Goal: Task Accomplishment & Management: Use online tool/utility

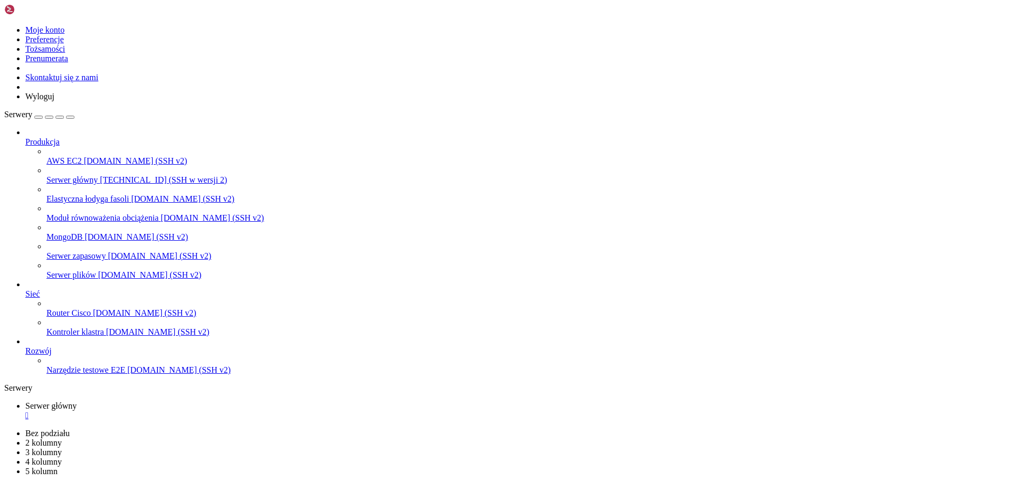
click at [4, 429] on icon at bounding box center [4, 429] width 0 height 0
click at [98, 270] on font "[DOMAIN_NAME] (SSH v2)" at bounding box center [150, 274] width 104 height 9
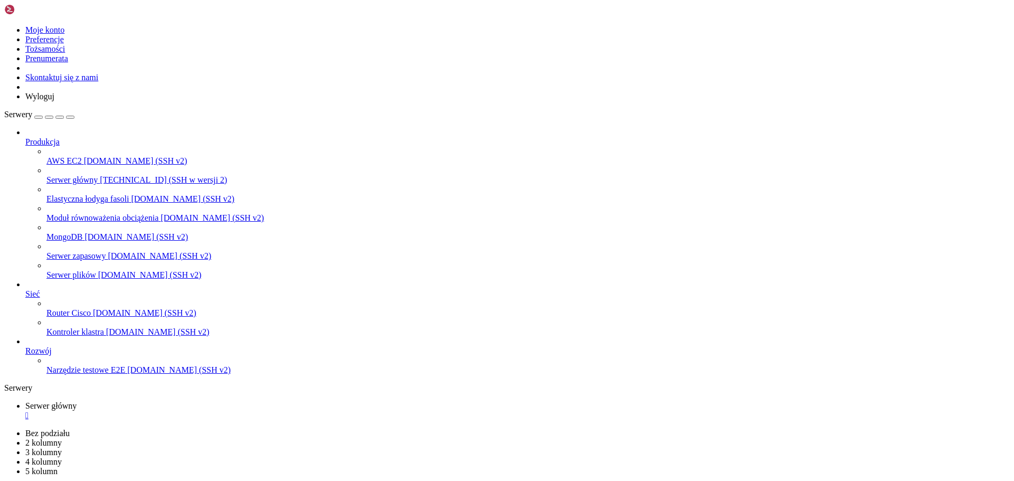
click at [81, 251] on font "Serwer zapasowy" at bounding box center [75, 255] width 59 height 9
click at [82, 232] on span "MongoDB" at bounding box center [64, 236] width 36 height 9
click at [161, 213] on font "[DOMAIN_NAME] (SSH v2)" at bounding box center [213, 217] width 104 height 9
click at [96, 194] on font "Elastyczna łodyga fasoli" at bounding box center [87, 198] width 82 height 9
click at [100, 175] on font "[TECHNICAL_ID] (SSH w wersji 2)" at bounding box center [163, 179] width 127 height 9
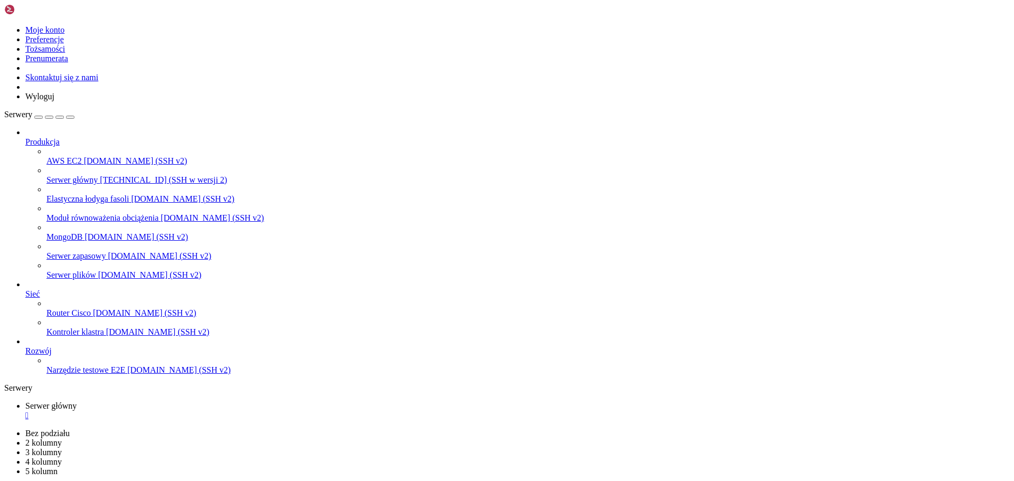
click at [4, 25] on icon at bounding box center [4, 25] width 0 height 0
click at [64, 28] on link "Moje konto" at bounding box center [44, 29] width 39 height 9
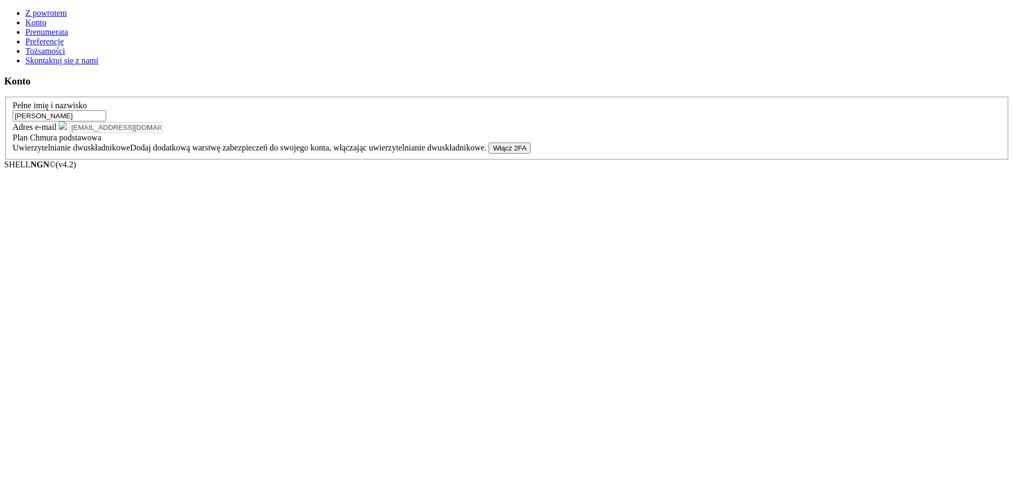
click at [64, 36] on link "Prenumerata" at bounding box center [46, 31] width 43 height 9
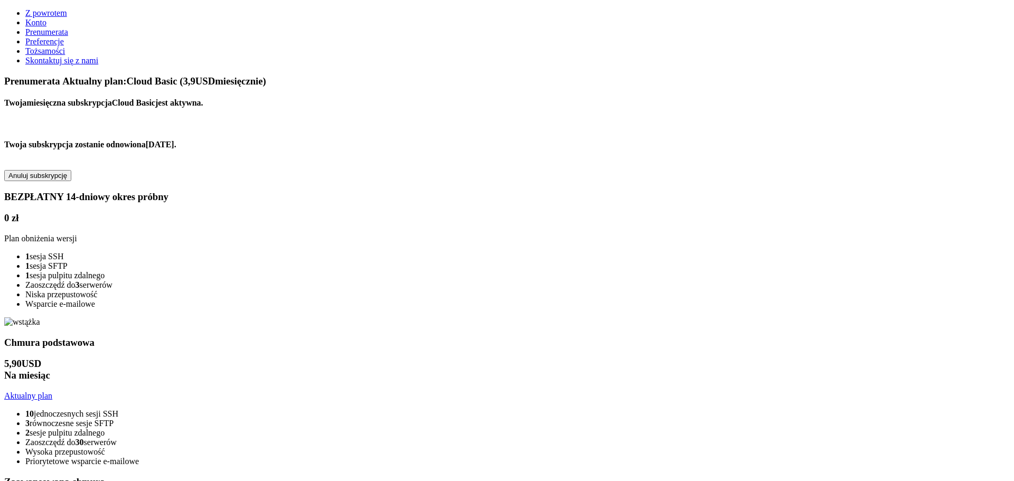
click at [58, 46] on span "Preferencje" at bounding box center [44, 41] width 39 height 9
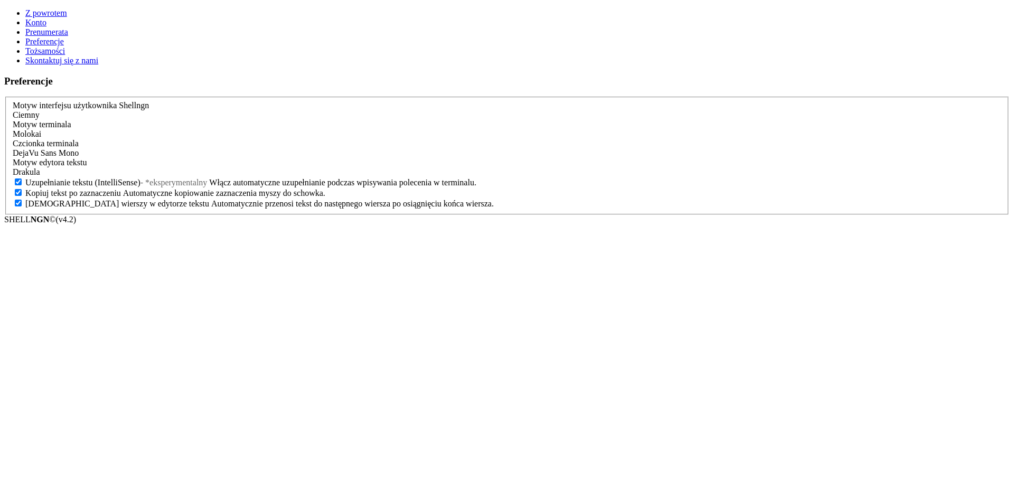
click at [59, 55] on font "Tożsamości" at bounding box center [45, 50] width 40 height 9
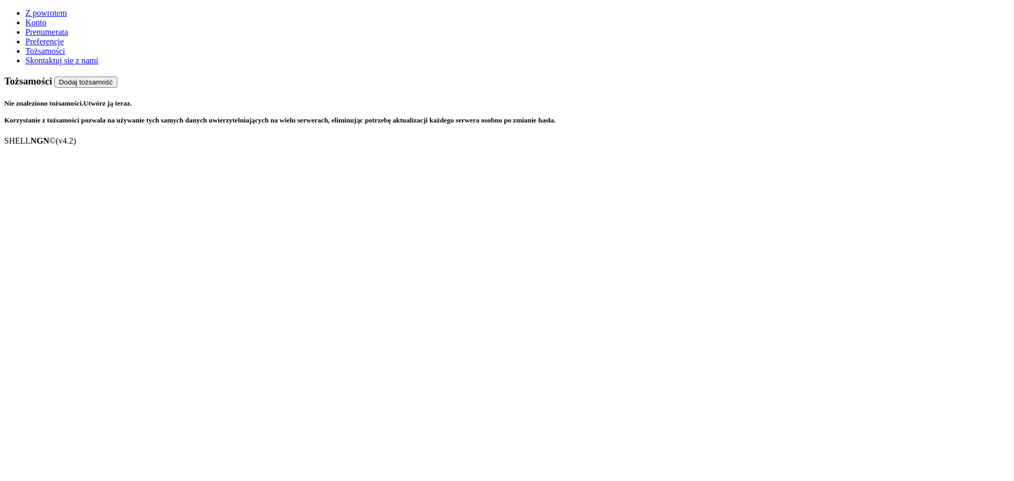
click at [63, 65] on span "Skontaktuj się z nami" at bounding box center [61, 60] width 73 height 9
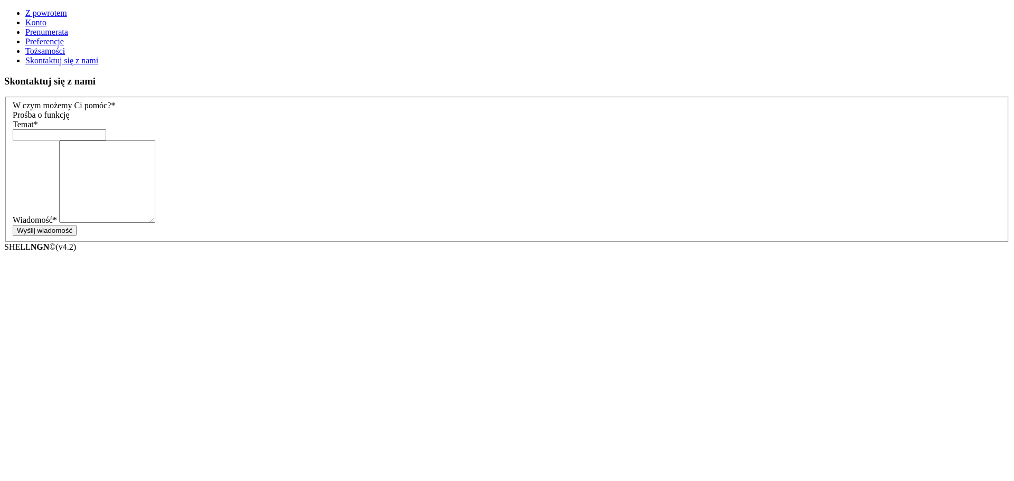
click at [25, 8] on link "Z powrotem" at bounding box center [46, 12] width 42 height 9
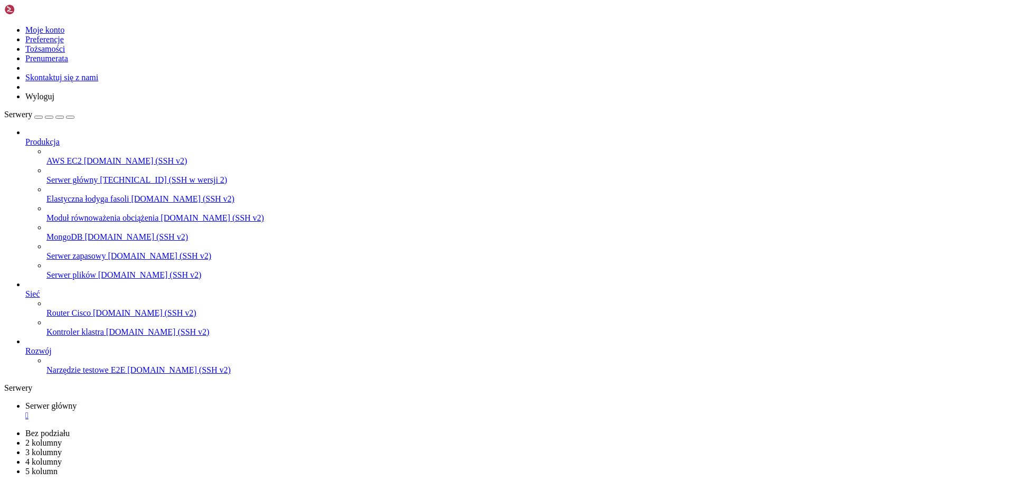
click at [4, 25] on icon at bounding box center [4, 25] width 0 height 0
click at [39, 117] on div "button" at bounding box center [39, 117] width 0 height 0
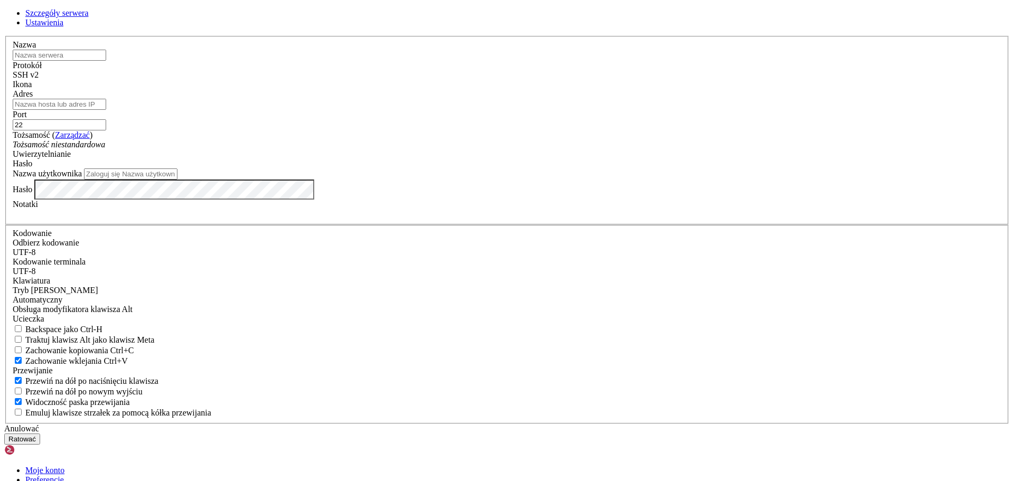
click at [63, 27] on font "Ustawienia" at bounding box center [44, 22] width 38 height 9
click at [450, 314] on div "Ucieczka" at bounding box center [507, 319] width 989 height 10
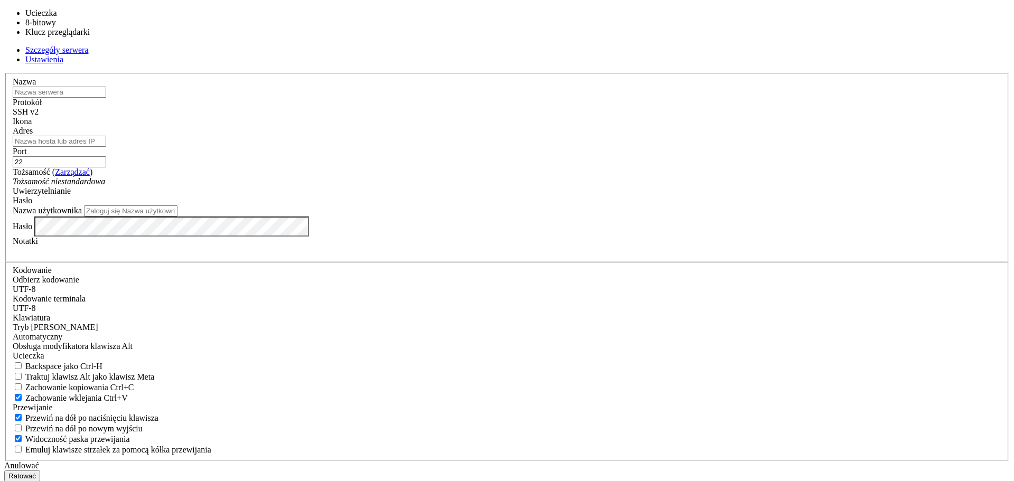
click at [450, 351] on div "Ucieczka" at bounding box center [507, 356] width 989 height 10
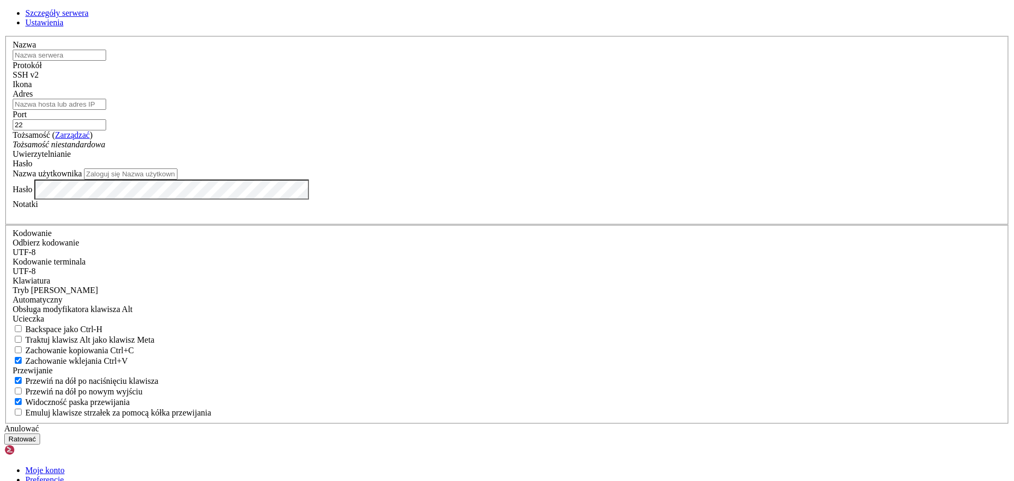
click at [407, 108] on div "Nazwa Protokół SSH v2 Ikona Adres Port 22 ( Zarządzać )" at bounding box center [507, 230] width 1006 height 388
click at [89, 17] on font "Szczegóły serwera" at bounding box center [56, 12] width 63 height 9
click at [642, 89] on div at bounding box center [507, 89] width 989 height 0
click at [4, 36] on icon at bounding box center [4, 36] width 0 height 0
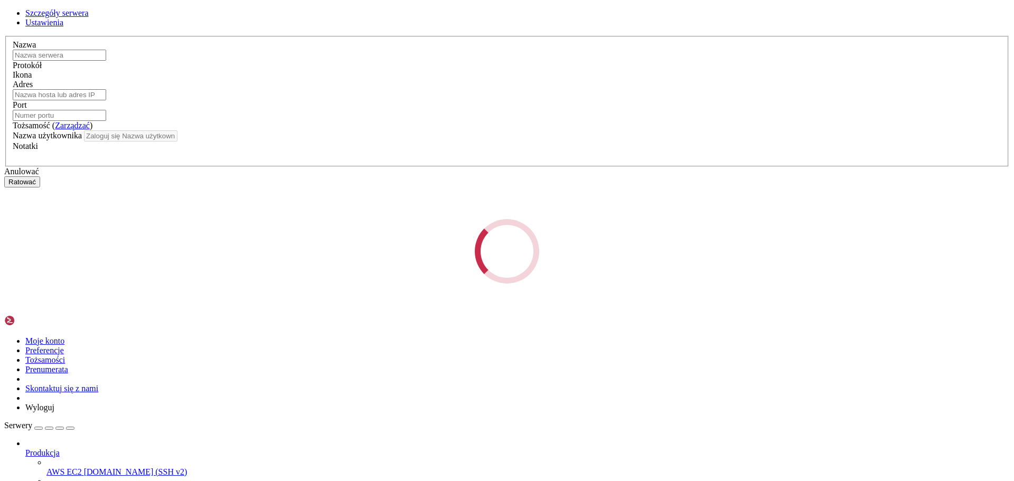
type input "Serwer główny"
type input "[TECHNICAL_ID]"
type input "22"
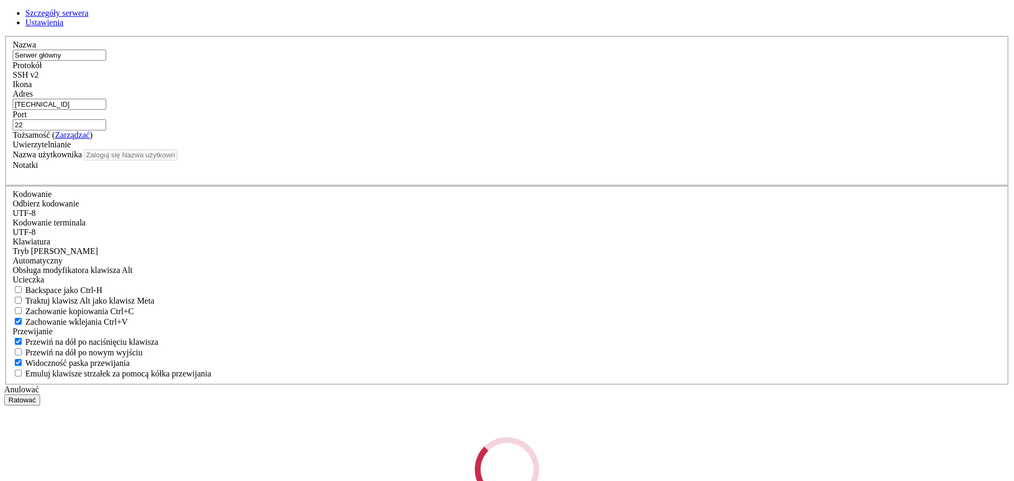
type input "root"
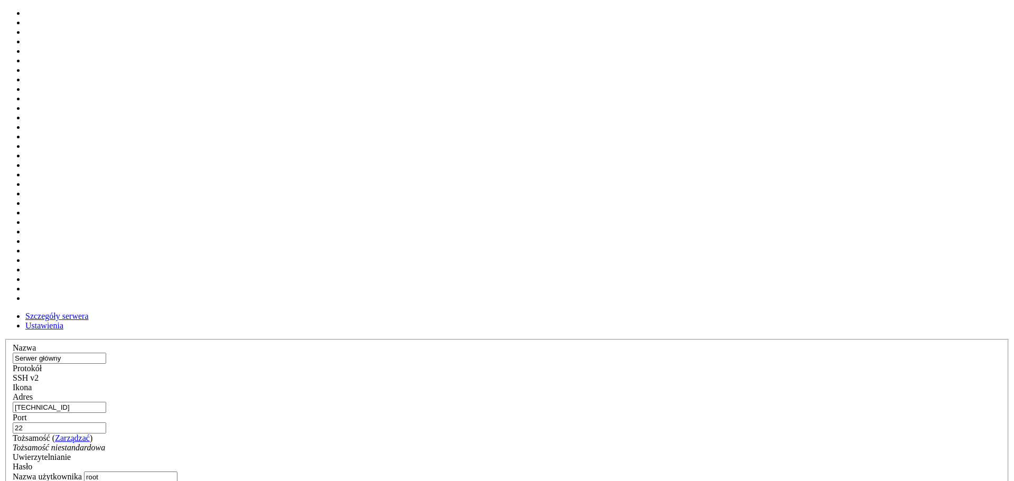
click at [641, 392] on div at bounding box center [507, 392] width 989 height 0
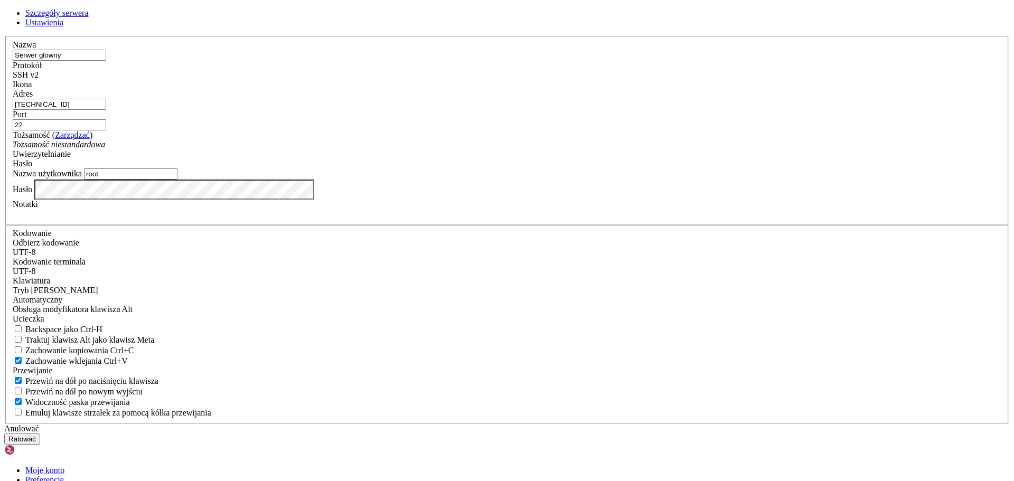
click at [4, 36] on icon at bounding box center [4, 36] width 0 height 0
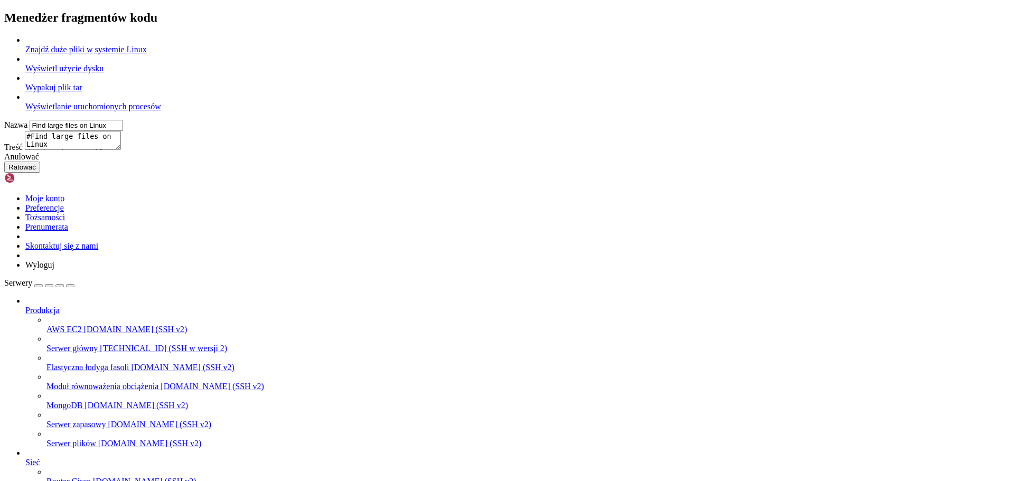
click at [161, 111] on font "Wyświetlanie uruchomionych procesów" at bounding box center [93, 106] width 136 height 9
type input "View running processes"
type textarea "#View current running processes in a tree structure ps -efH | more"
click at [424, 83] on div at bounding box center [517, 78] width 985 height 10
type input "Extract tar file"
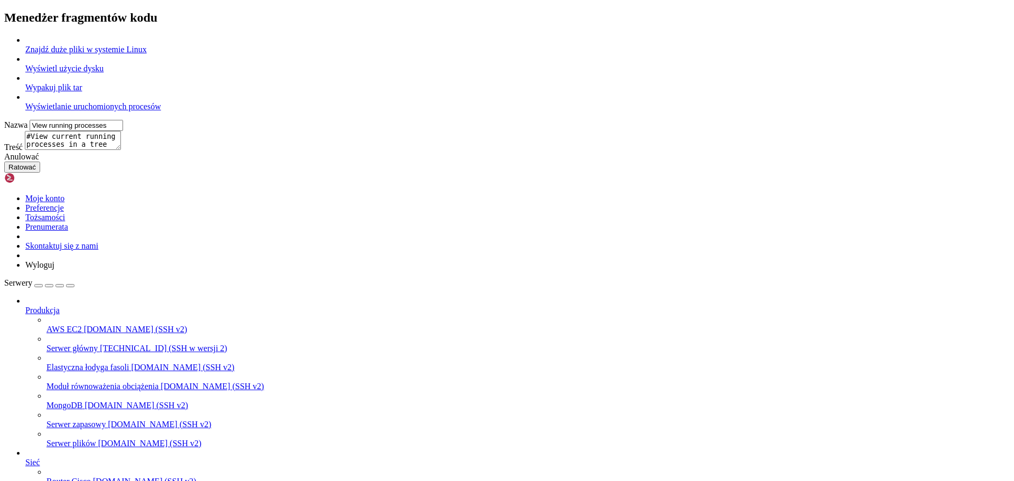
type textarea "#Append the file name to extract tar xvf"
click at [104, 73] on font "Wyświetl użycie dysku" at bounding box center [64, 68] width 78 height 9
type input "Display disk usage"
type textarea "df -h -t"
click at [147, 54] on font "Znajdź duże pliki w systemie Linux" at bounding box center [85, 49] width 121 height 9
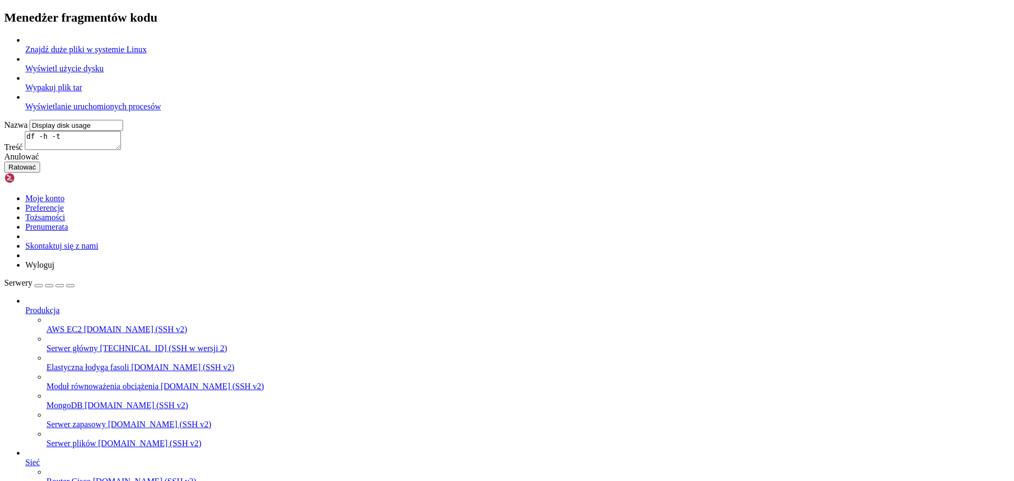
type input "Find large files on Linux"
type textarea "#Find large files on Linux du -h /*| grep "^[0-9.]*M" | sort -n"
click at [4, 35] on icon at bounding box center [4, 35] width 0 height 0
type input "Display disk usage"
type textarea "df -h -t"
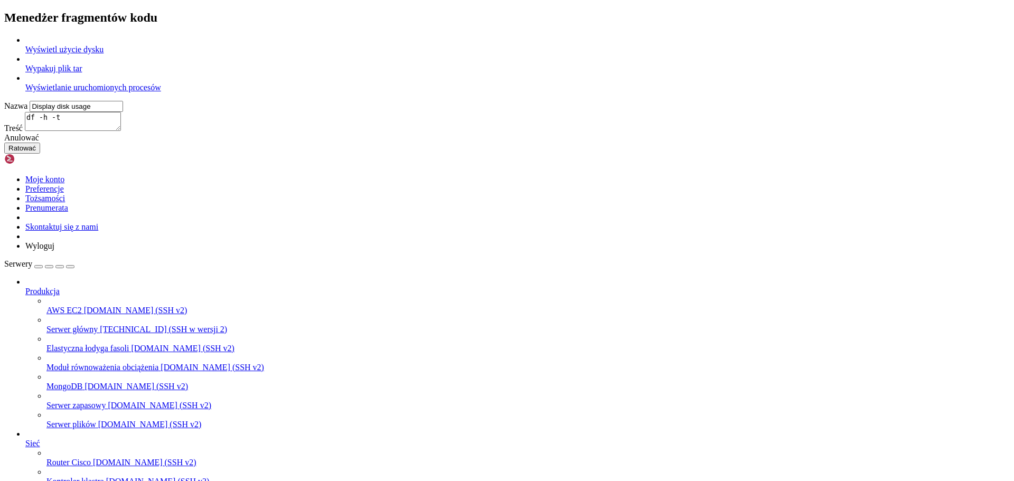
click at [4, 35] on icon at bounding box center [4, 35] width 0 height 0
type input "Extract tar file"
type textarea "#Append the file name to extract tar xvf"
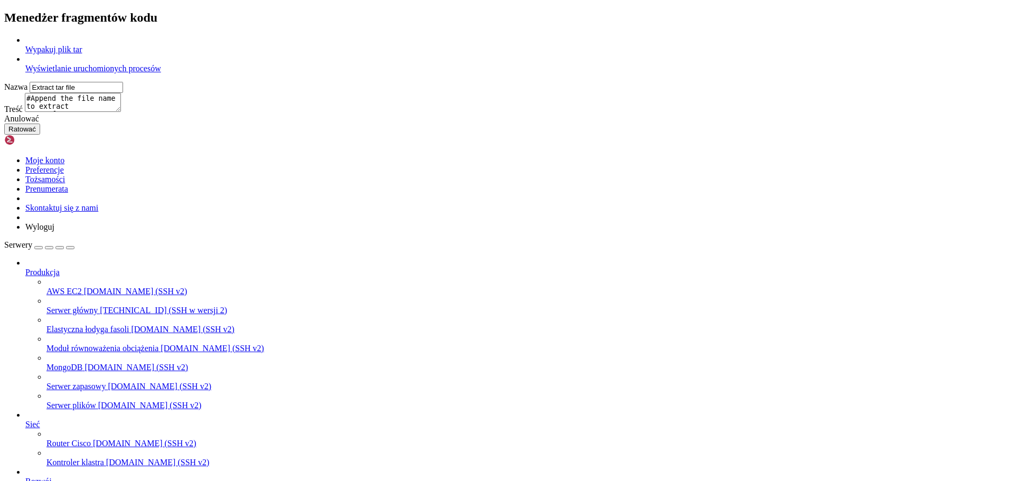
click at [4, 35] on icon at bounding box center [4, 35] width 0 height 0
type input "View running processes"
type textarea "#View current running processes in a tree structure ps -efH | more"
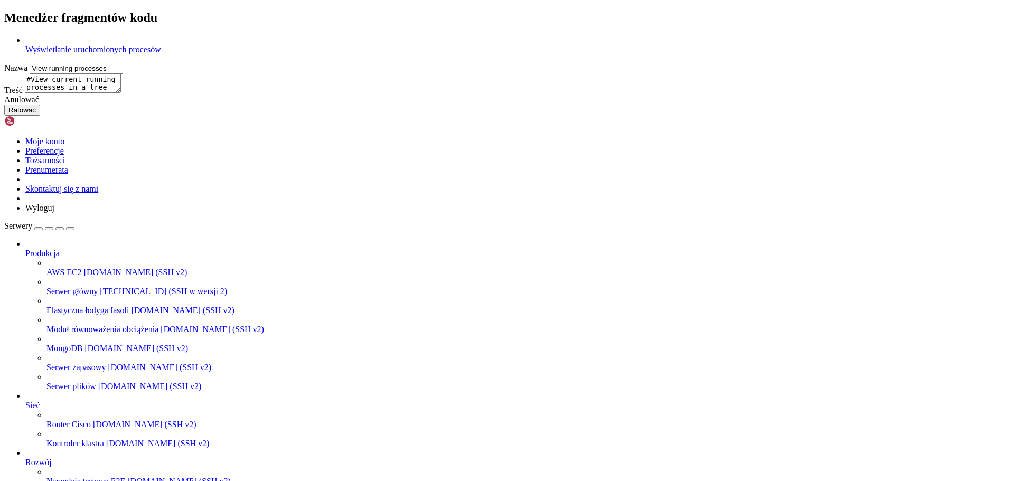
click at [4, 35] on icon at bounding box center [4, 35] width 0 height 0
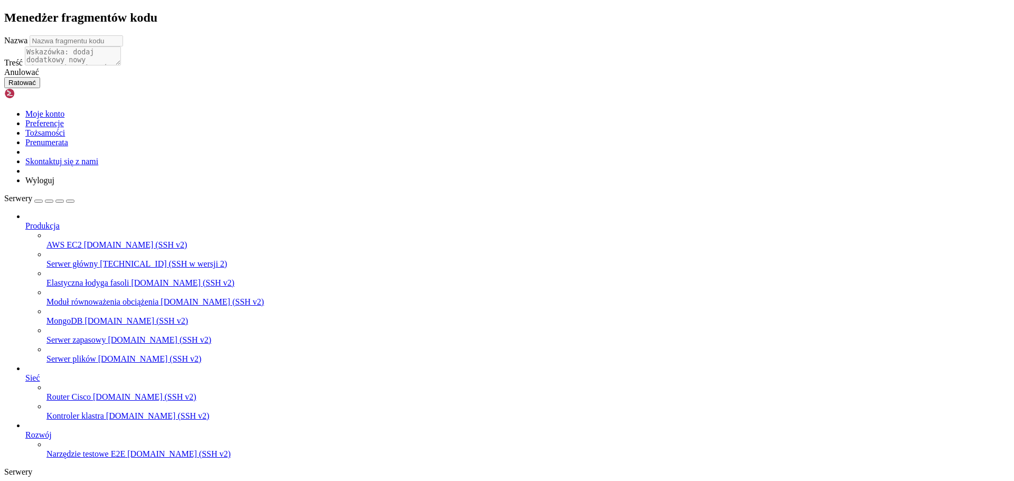
click at [4, 35] on icon at bounding box center [4, 35] width 0 height 0
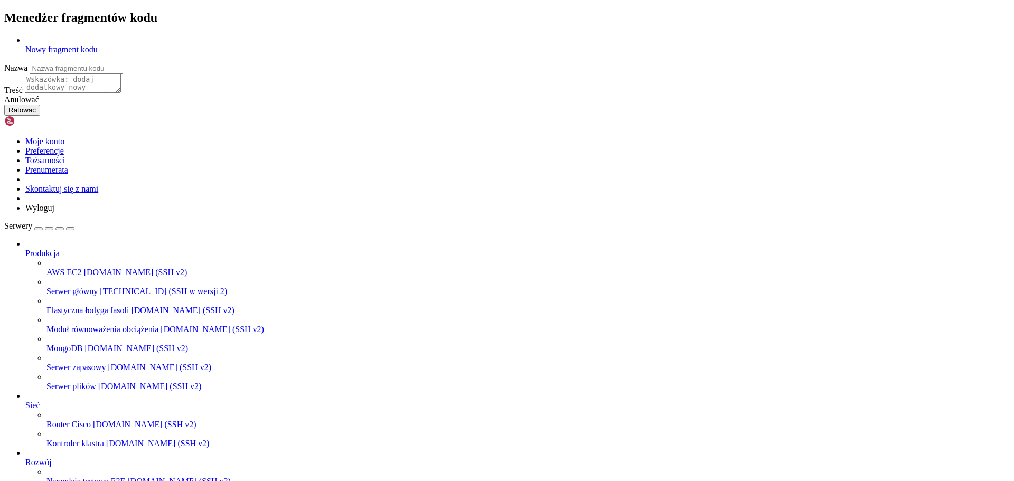
click at [123, 74] on input "text" at bounding box center [76, 68] width 93 height 11
type input "dev czyszcenie"
click at [121, 93] on textarea at bounding box center [73, 83] width 96 height 19
click at [121, 93] on textarea "Usuń całą zawartość dev /home/filebit/dev/ skopiuj zawartość www /home/filebit/…" at bounding box center [73, 83] width 96 height 19
type textarea "Usuń całą zawartość dev /home/filebit/dev/ skopiuj zawartość www /home/filebit/…"
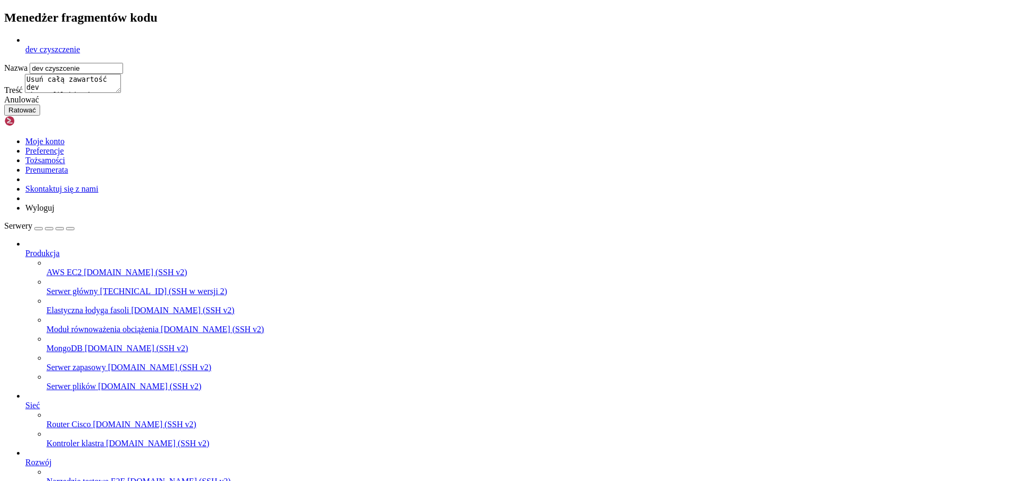
click at [36, 114] on font "Ratować" at bounding box center [21, 110] width 27 height 8
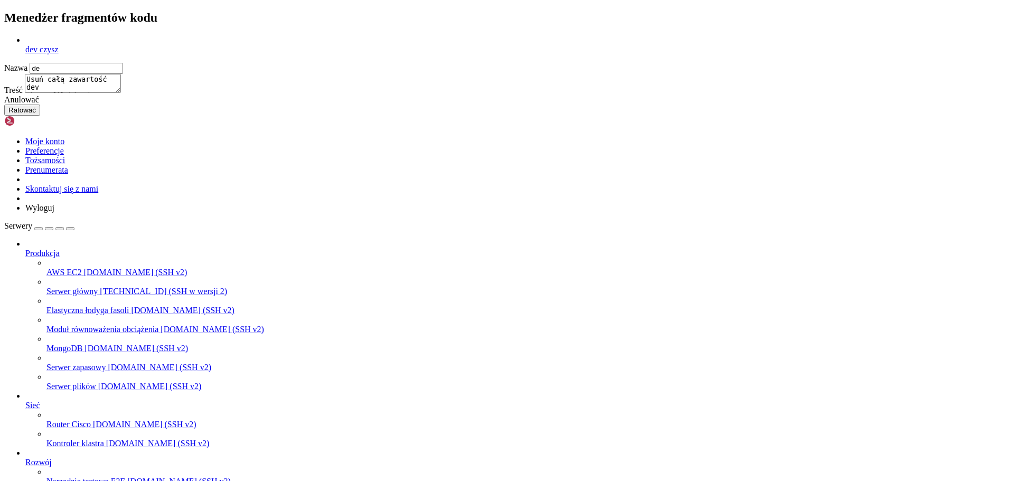
type input "d"
click at [123, 74] on input "Dev usuwanie zawartości" at bounding box center [76, 68] width 93 height 11
type input "DEV usuwanie zawartości"
click at [36, 114] on font "Ratować" at bounding box center [21, 110] width 27 height 8
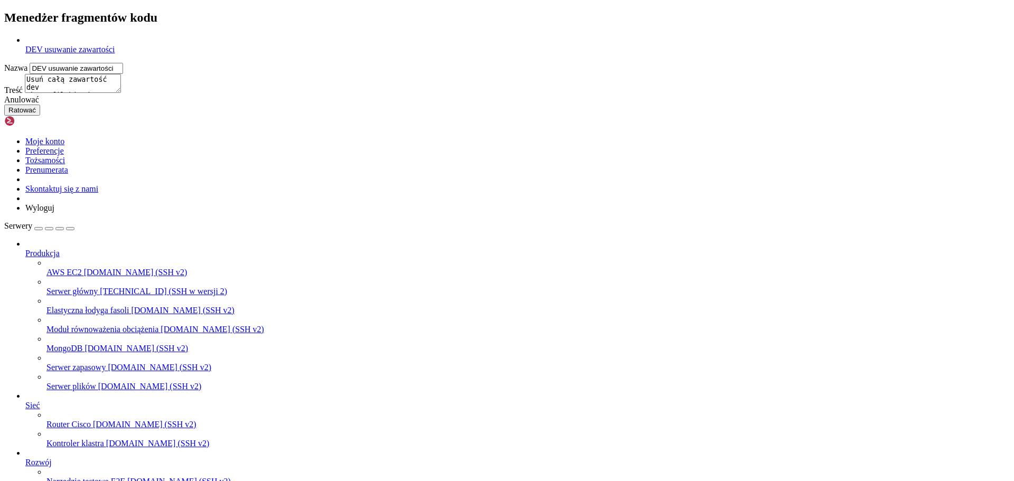
click at [4, 35] on icon at bounding box center [4, 35] width 0 height 0
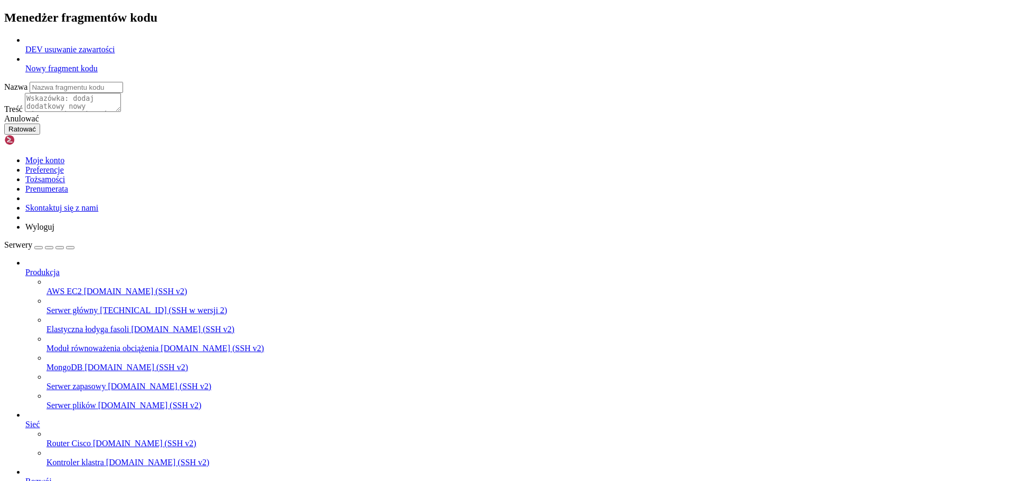
click at [123, 93] on input "text" at bounding box center [76, 87] width 93 height 11
paste input "Ogólne Zasady Wdrożeń"
type input "Ogólne Zasady Wdrożeń"
click at [121, 112] on textarea at bounding box center [73, 102] width 96 height 19
paste textarea "Backup przed modyfikacją Zawsze wykonaj kopię każdego pliku lub konfiguracji, k…"
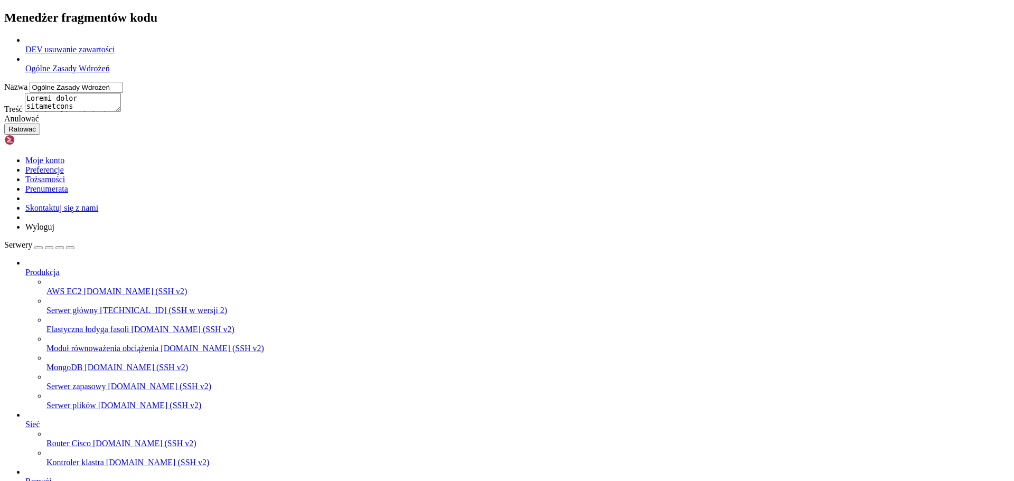
scroll to position [125, 0]
type textarea "Backup przed modyfikacją Zawsze wykonaj kopię każdego pliku lub konfiguracji, k…"
click at [36, 133] on font "Ratować" at bounding box center [21, 129] width 27 height 8
type input "DEV usuwanie zawartości"
type textarea "Usuń całą zawartość dev /home/filebit/dev/ skopiuj zawartość www /home/filebit/…"
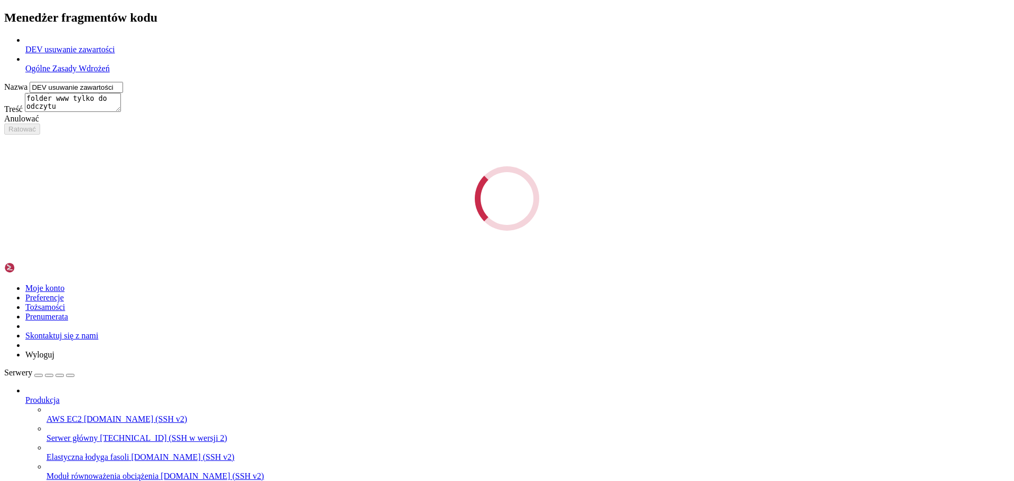
scroll to position [0, 0]
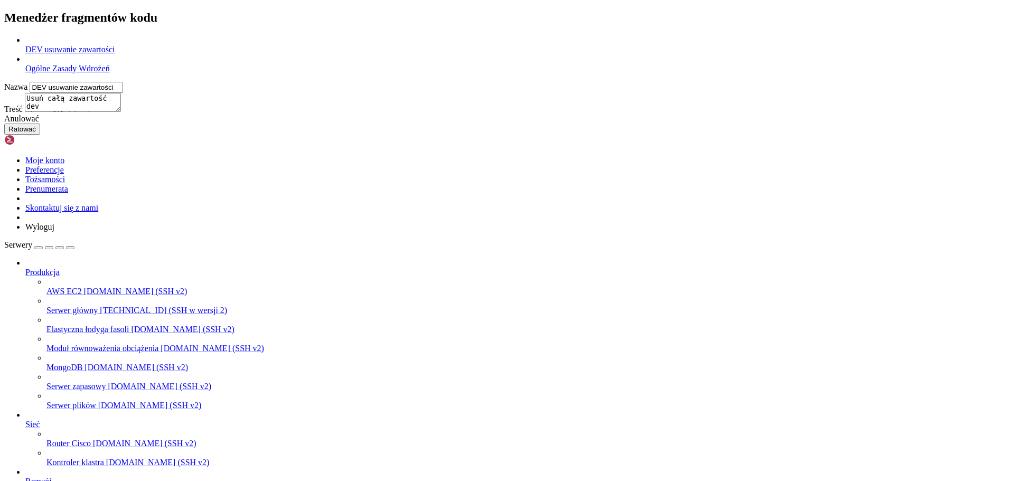
click at [4, 35] on icon at bounding box center [4, 35] width 0 height 0
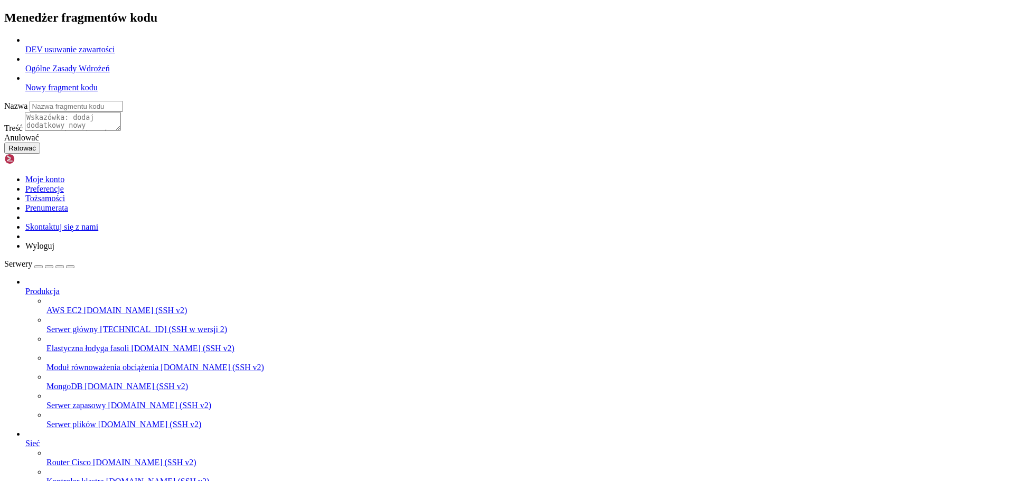
paste input "Naprawa mogołów pobierania prz"
type input "Naprawa mogołów pobierania prz"
click at [121, 131] on textarea at bounding box center [73, 121] width 96 height 19
paste textarea "1. ARCHITEKTURA_MODULOW_POBIERANIA.md (78 KB) Kompletny przegląd systemu: - Arc…"
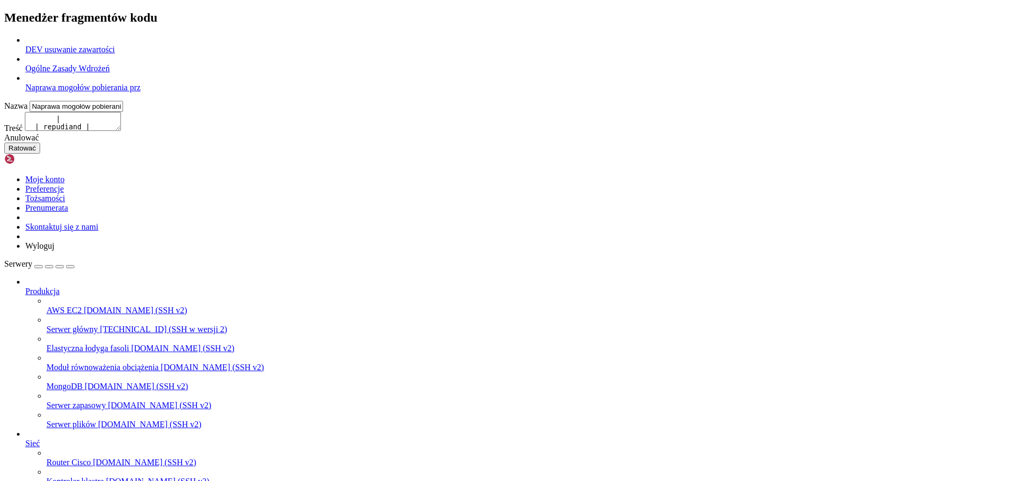
click at [121, 131] on textarea at bounding box center [73, 121] width 96 height 19
type textarea "1. ARCHITEKTURA_MODULOW_POBIERANIA.md (78 KB) Kompletny przegląd systemu: - Arc…"
click at [36, 152] on font "Ratować" at bounding box center [21, 148] width 27 height 8
type input "DEV usuwanie zawartości"
type textarea "Usuń całą zawartość dev /home/filebit/dev/ skopiuj zawartość www /home/filebit/…"
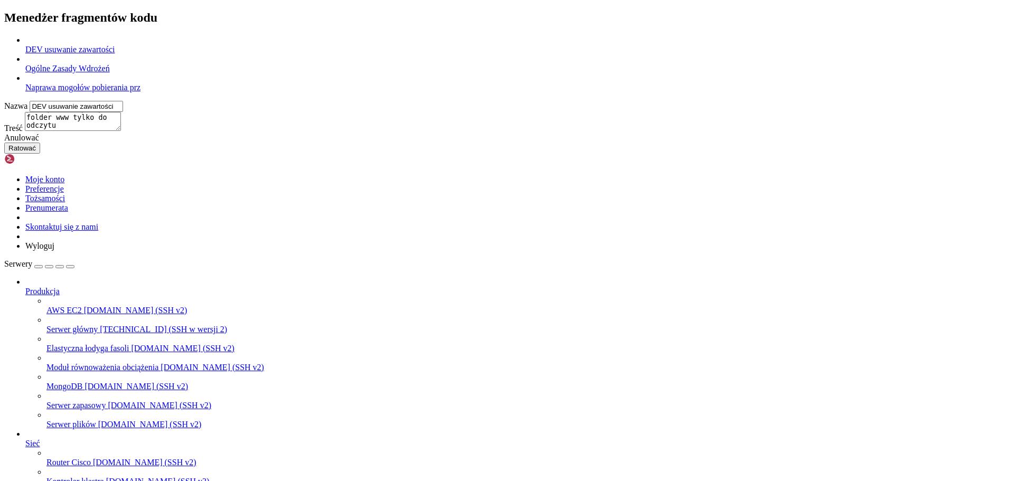
scroll to position [0, 0]
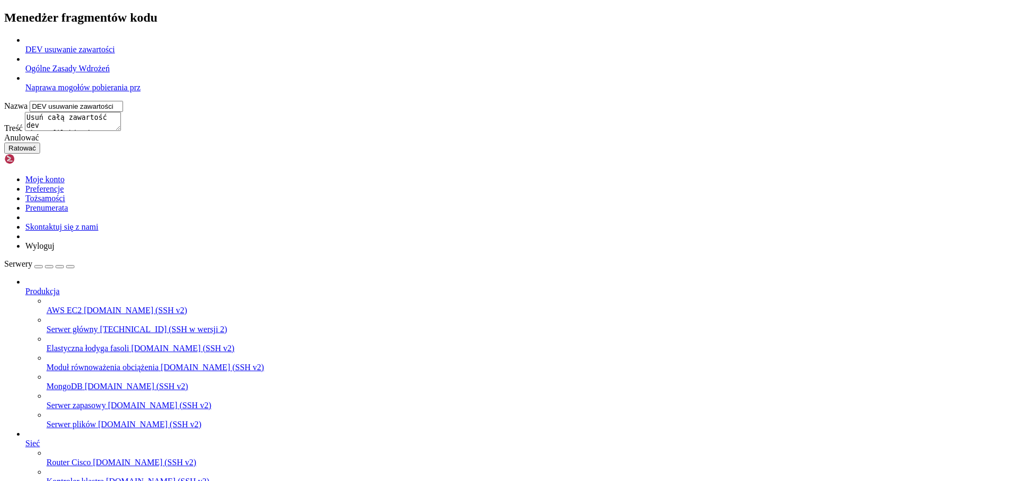
click at [141, 92] on font "Naprawa mogołów pobierania prz" at bounding box center [82, 87] width 115 height 9
type input "Naprawa mogołów pobierania prz"
click at [121, 131] on textarea at bounding box center [73, 121] width 96 height 19
type textarea "zapoznaj się szczegółowo 1. ARCHITEKTURA_MODULOW_POBIERANIA.md (78 KB) Kompletn…"
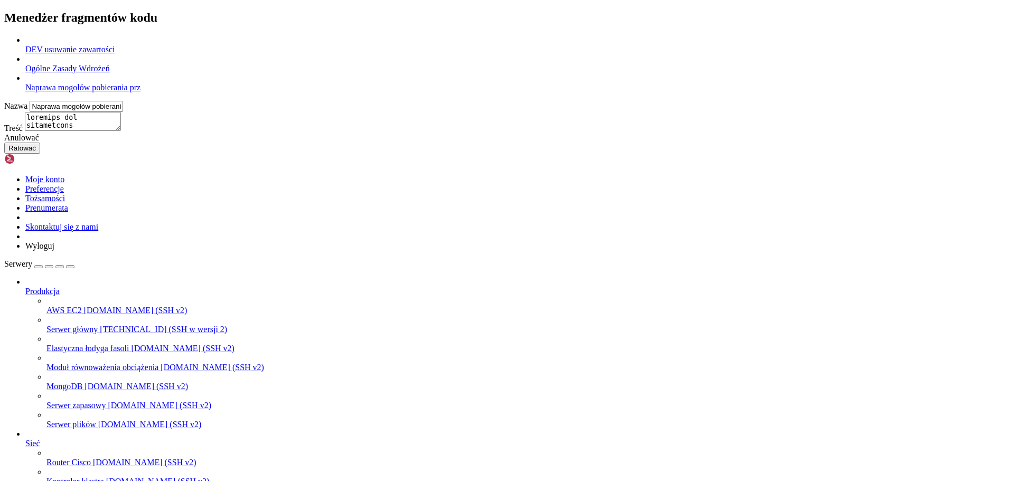
click at [36, 152] on font "Ratować" at bounding box center [21, 148] width 27 height 8
type input "DEV usuwanie zawartości"
type textarea "Usuń całą zawartość dev /home/filebit/dev/ skopiuj zawartość www /home/filebit/…"
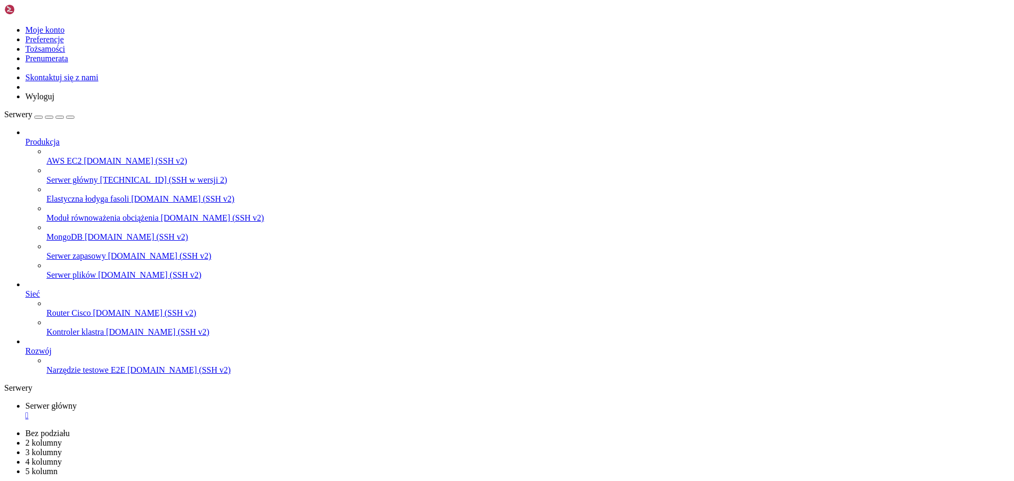
drag, startPoint x: 372, startPoint y: 742, endPoint x: 345, endPoint y: 744, distance: 27.1
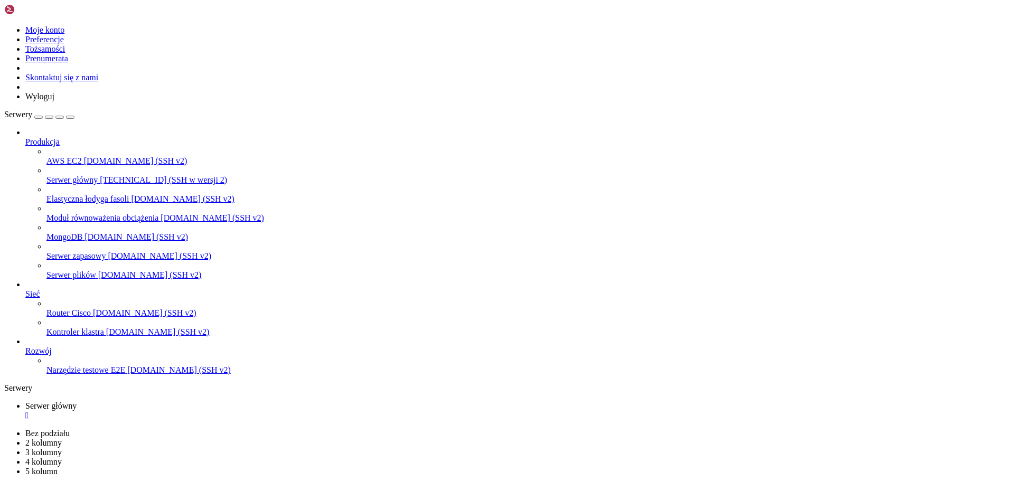
scroll to position [6026, 0]
drag, startPoint x: 17, startPoint y: 847, endPoint x: 154, endPoint y: 851, distance: 136.9
drag, startPoint x: 150, startPoint y: 955, endPoint x: 120, endPoint y: 929, distance: 39.7
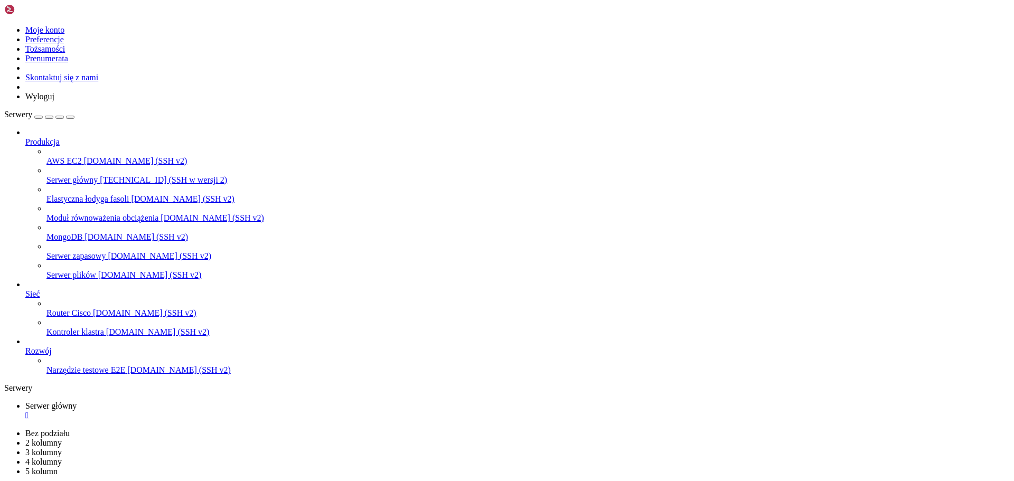
drag, startPoint x: 114, startPoint y: 752, endPoint x: 173, endPoint y: 751, distance: 58.6
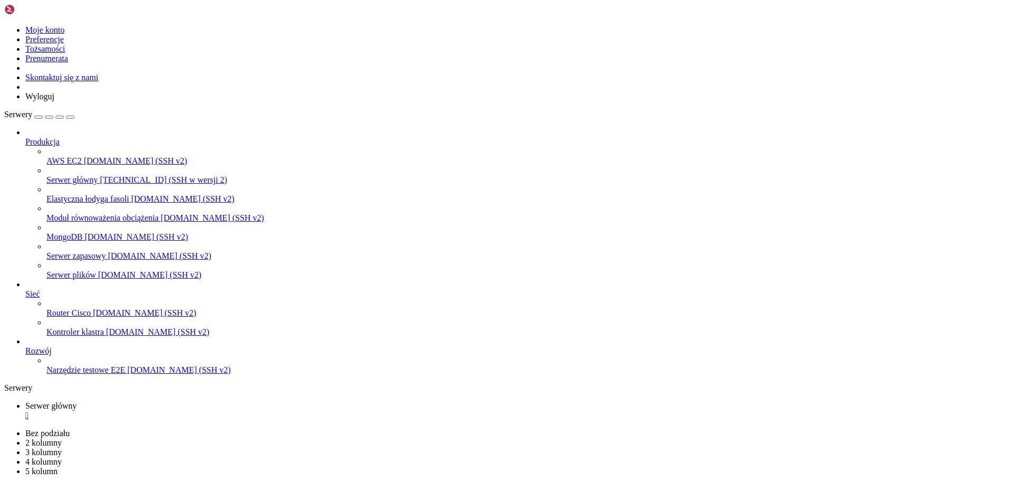
copy span "extmatrix.com"
drag, startPoint x: 185, startPoint y: 937, endPoint x: 374, endPoint y: 935, distance: 189.1
drag, startPoint x: 520, startPoint y: 939, endPoint x: 698, endPoint y: 942, distance: 178.0
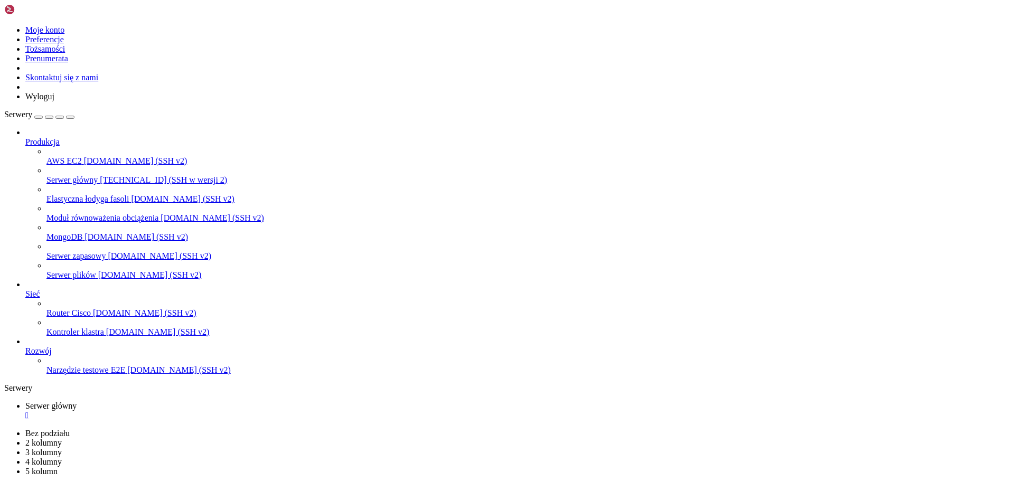
drag, startPoint x: 421, startPoint y: 959, endPoint x: 636, endPoint y: 952, distance: 215.6
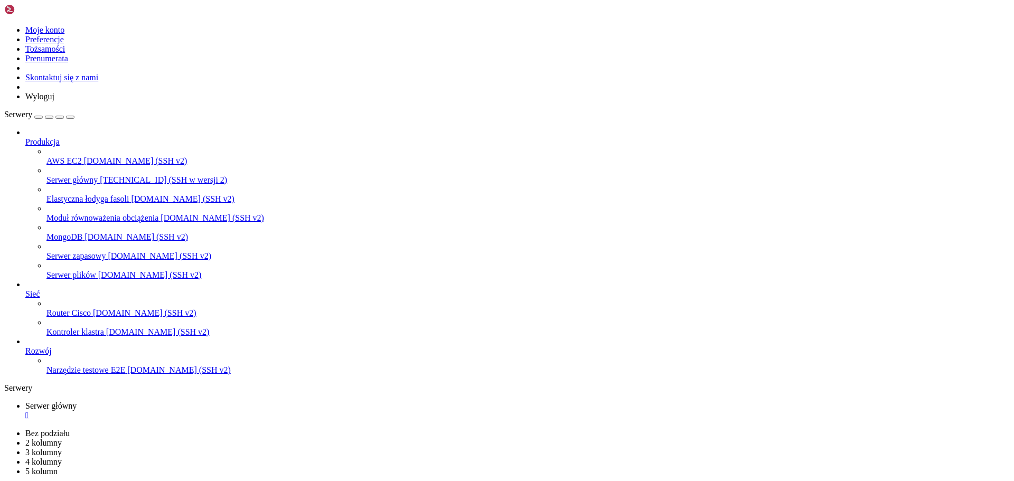
scroll to position [17672, 0]
drag, startPoint x: 106, startPoint y: 928, endPoint x: 580, endPoint y: 929, distance: 474.3
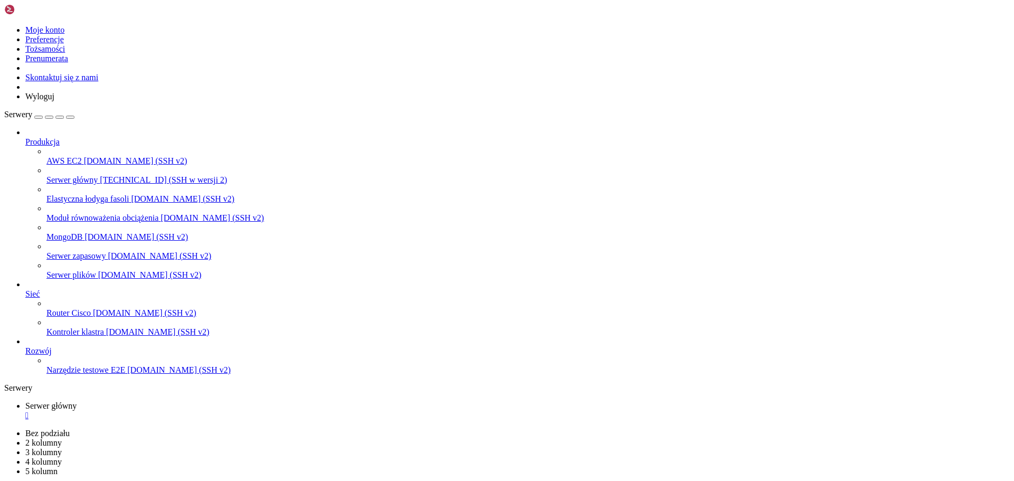
scroll to position [19019, 0]
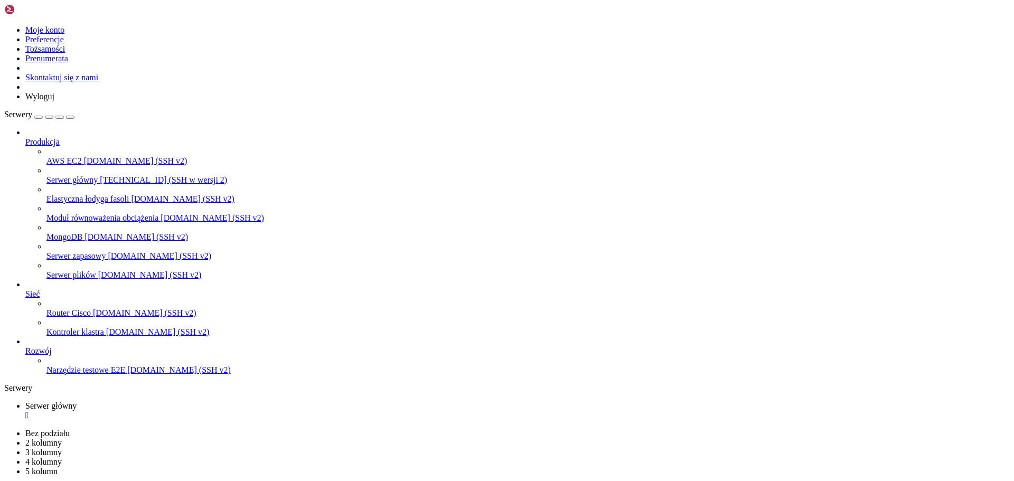
drag, startPoint x: 137, startPoint y: 959, endPoint x: 132, endPoint y: 956, distance: 5.9
